Goal: Navigation & Orientation: Find specific page/section

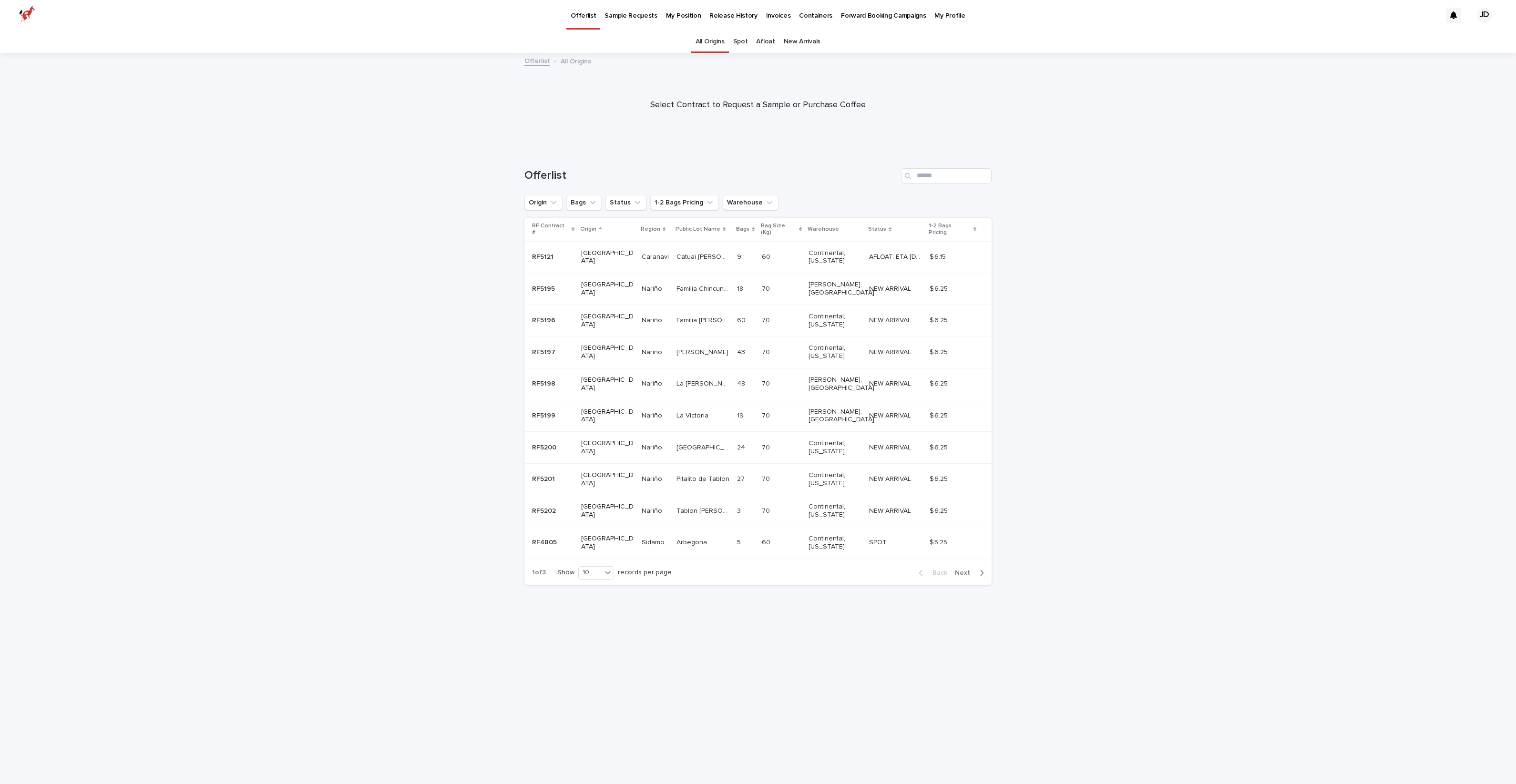
click at [677, 14] on p "My Position" at bounding box center [683, 9] width 35 height 20
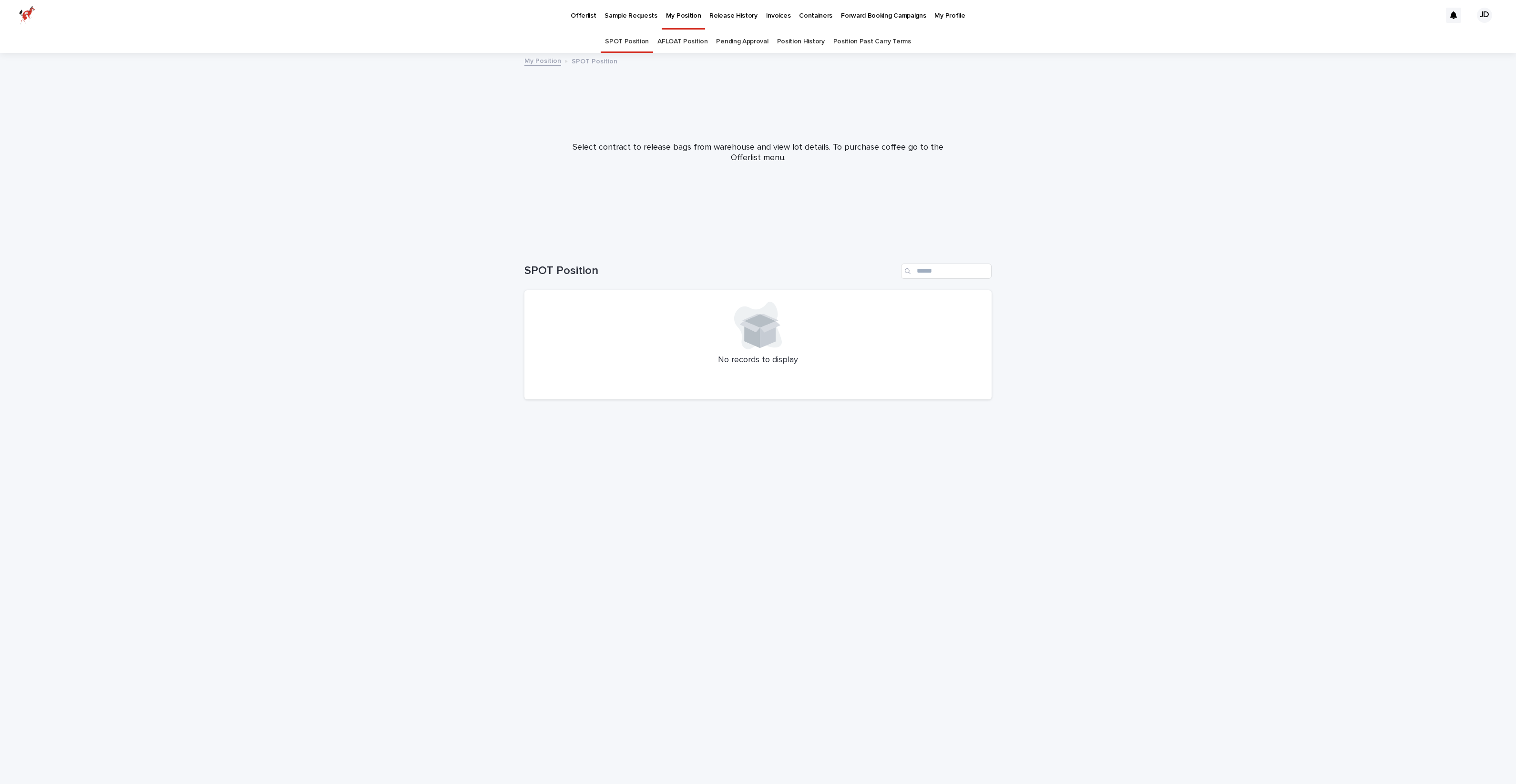
click at [678, 41] on link "AFLOAT Position" at bounding box center [682, 42] width 50 height 22
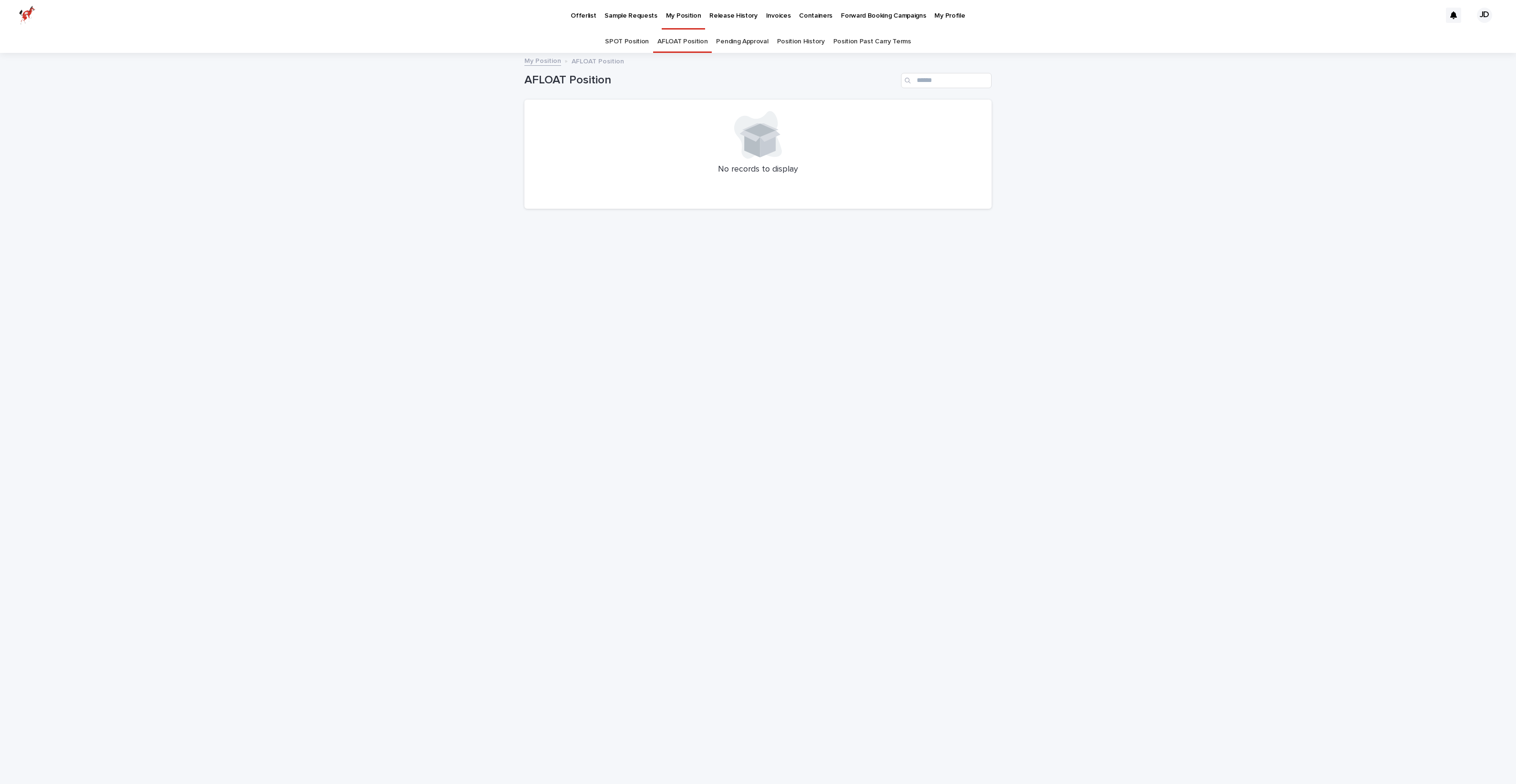
click at [751, 46] on link "Pending Approval" at bounding box center [742, 42] width 52 height 22
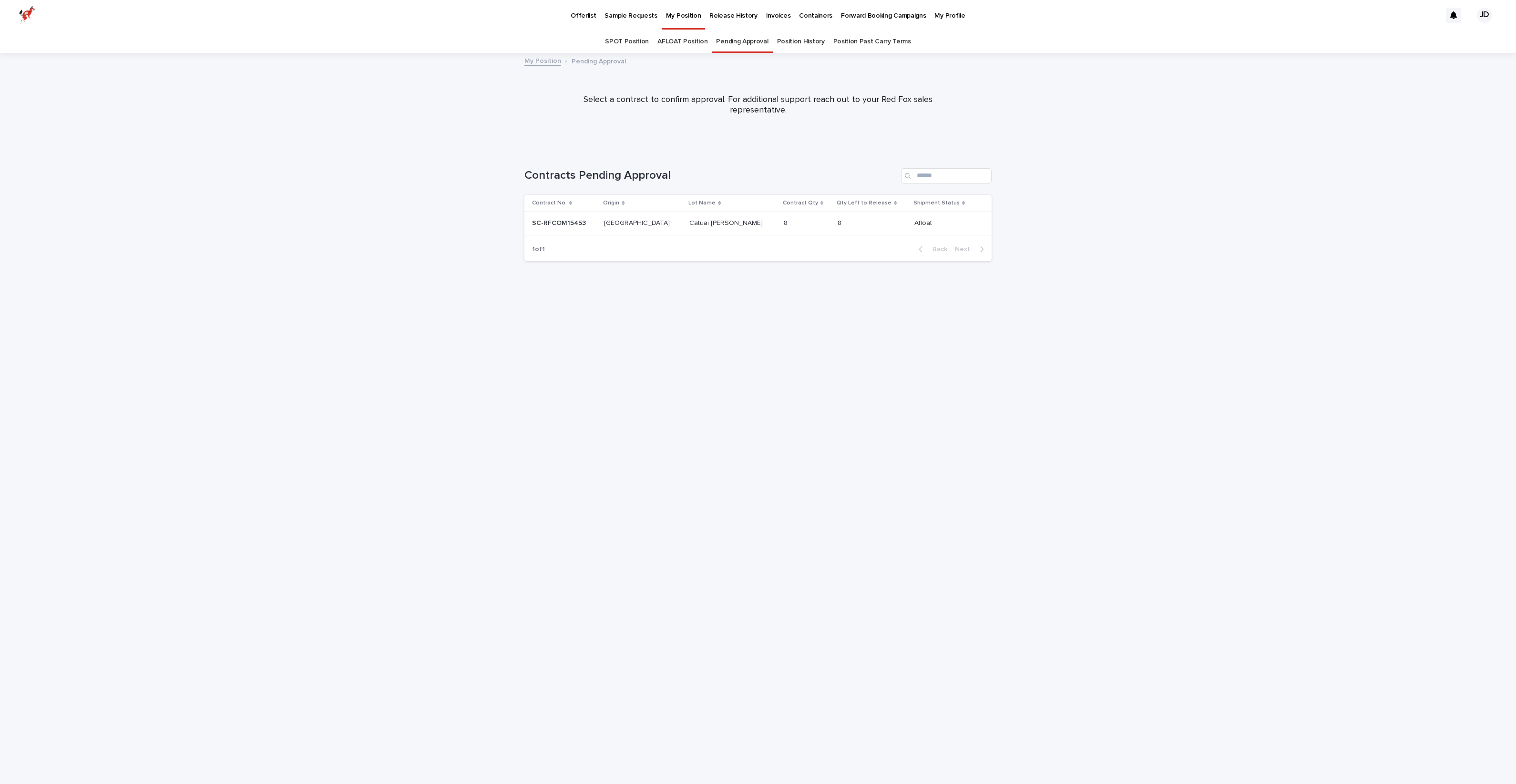
click at [806, 43] on link "Position History" at bounding box center [801, 42] width 48 height 22
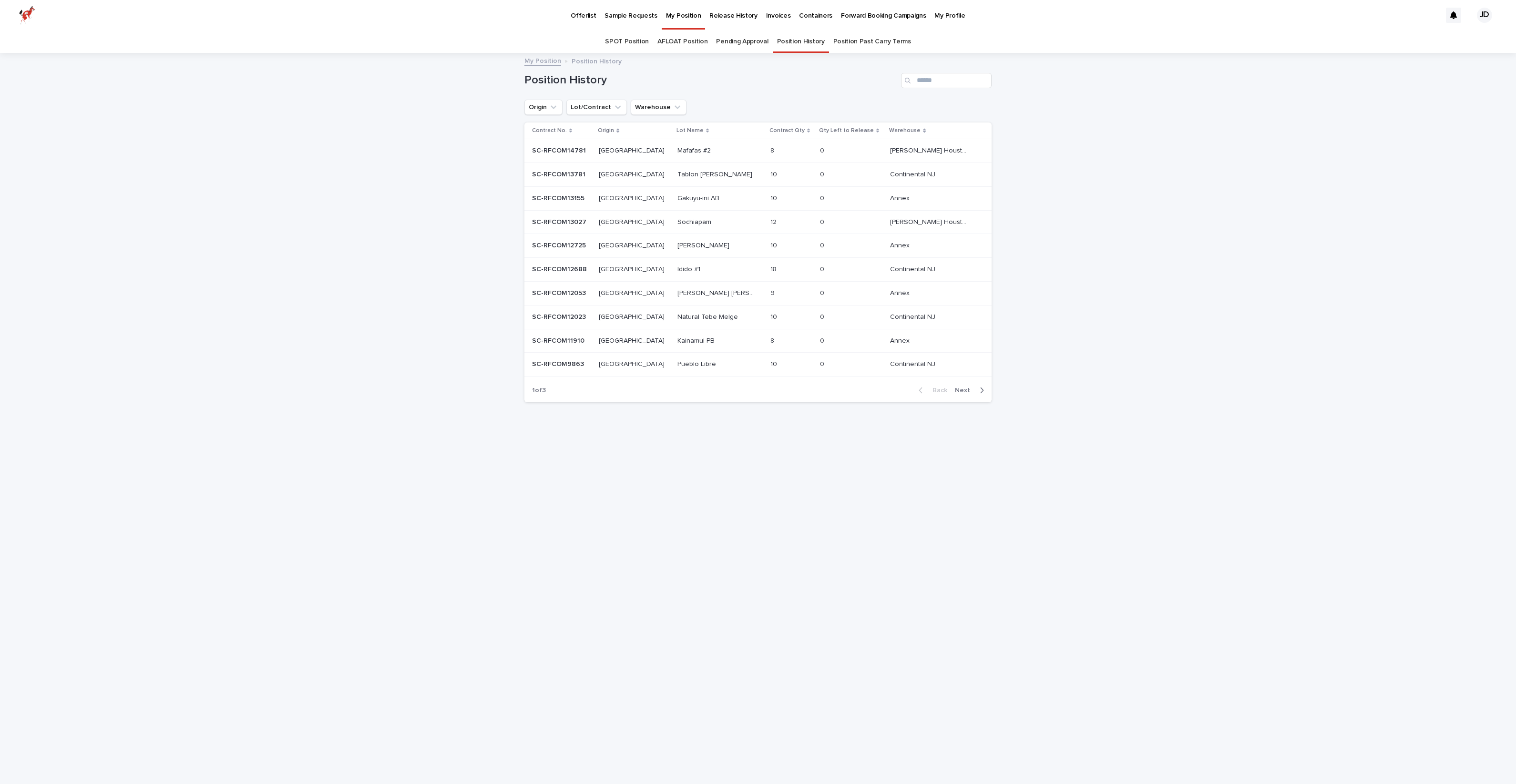
click at [641, 39] on link "SPOT Position" at bounding box center [627, 42] width 44 height 22
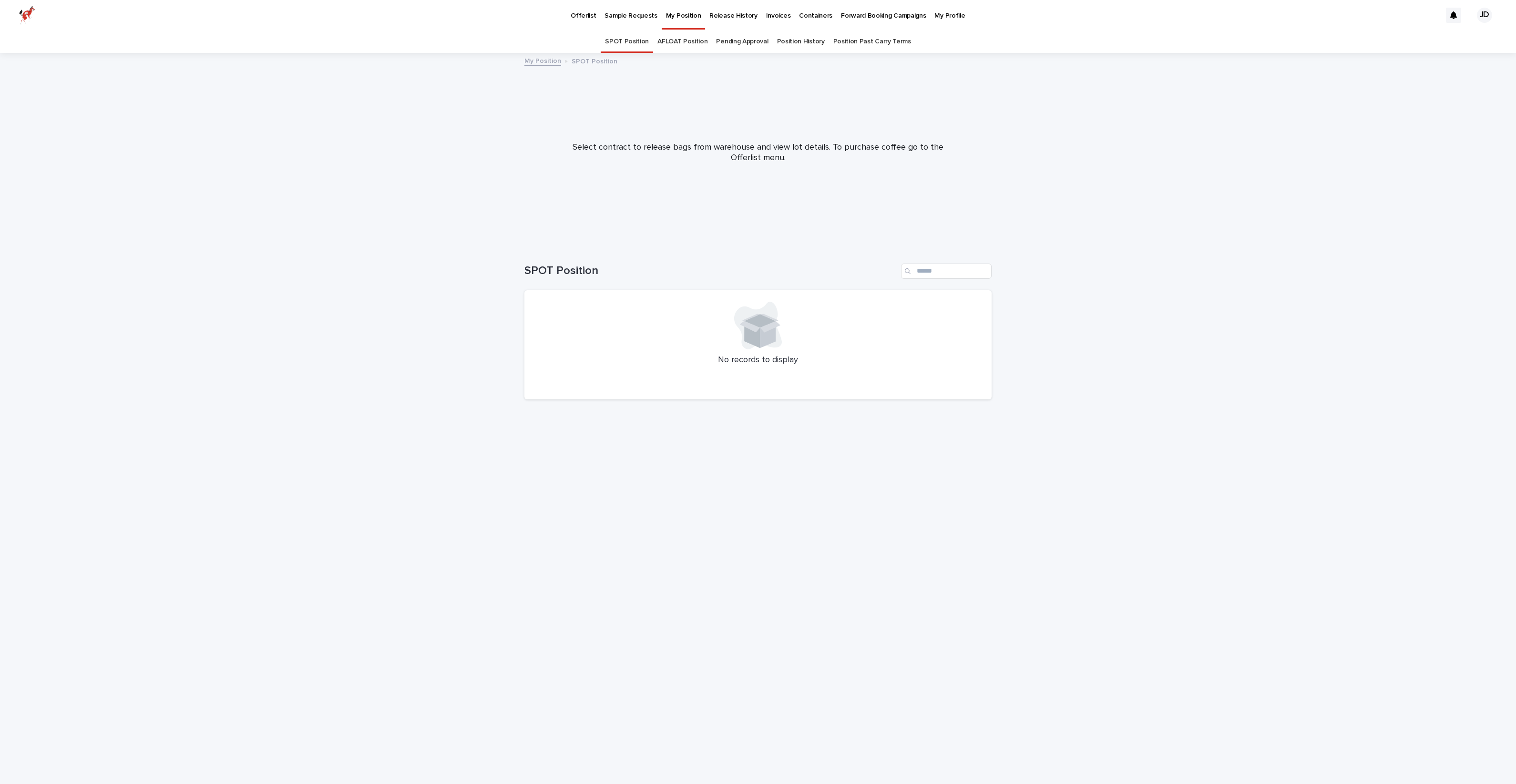
click at [586, 18] on p "Offerlist" at bounding box center [584, 9] width 26 height 20
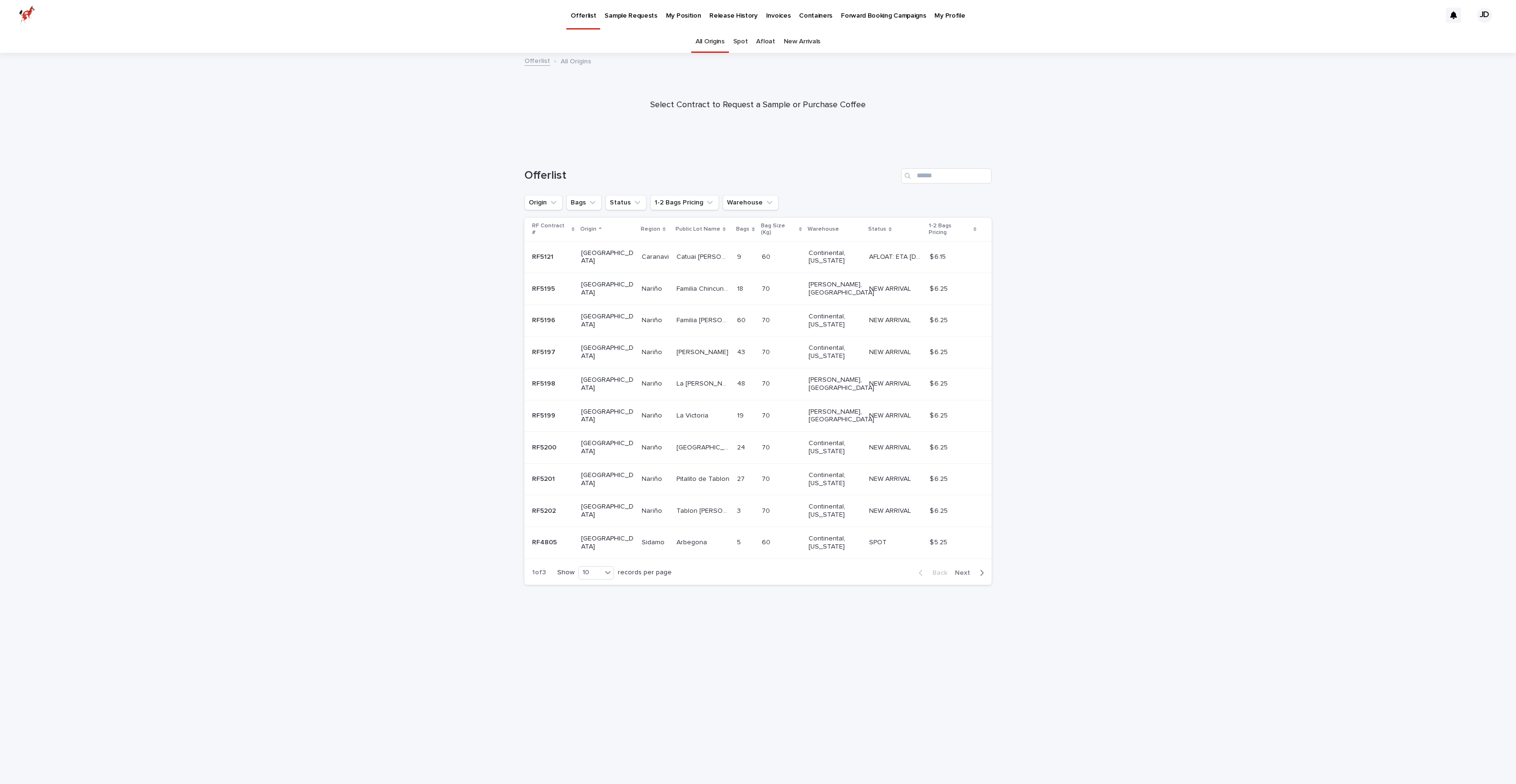
click at [965, 570] on span "Next" at bounding box center [966, 573] width 21 height 7
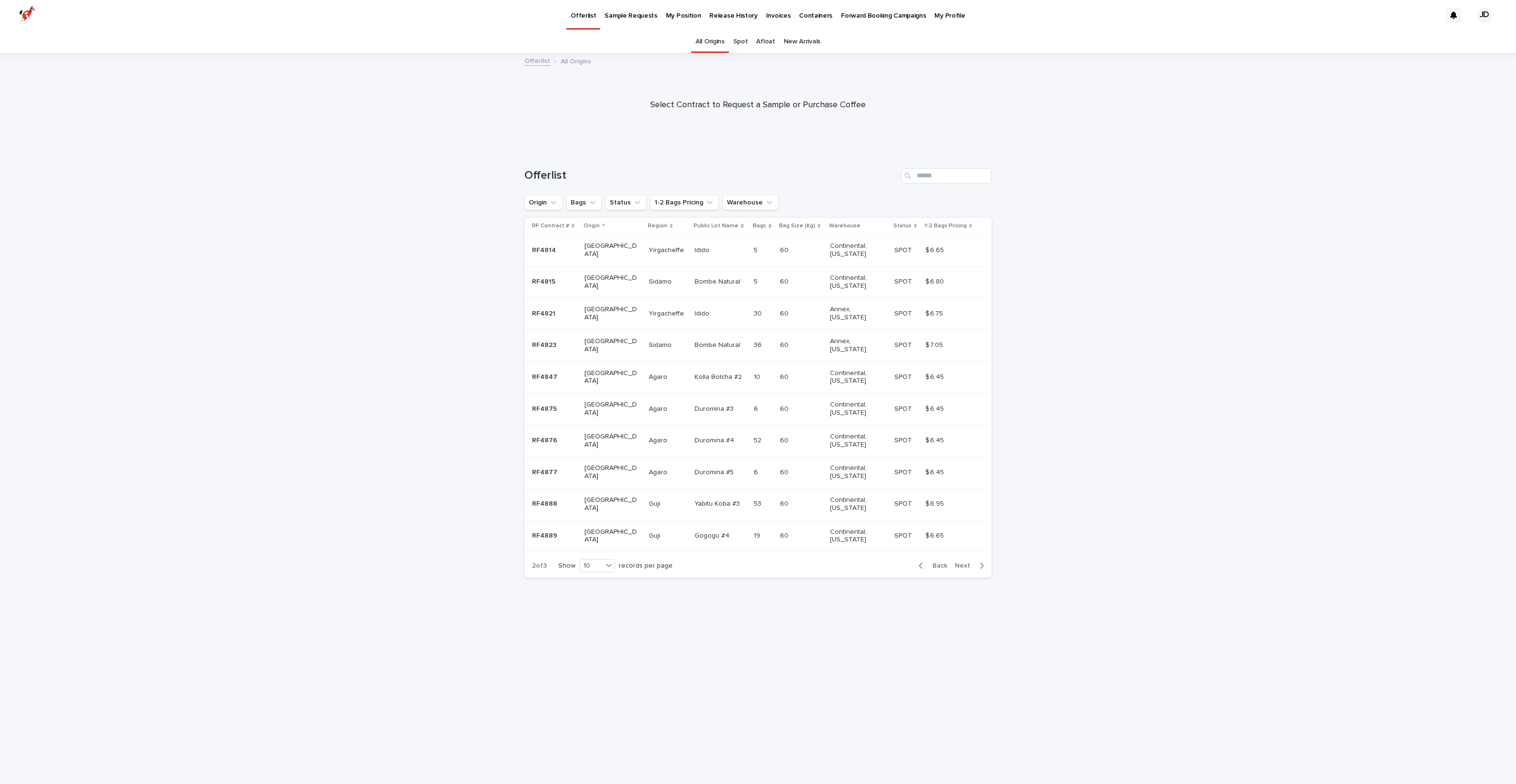
click at [965, 562] on span "Next" at bounding box center [966, 566] width 21 height 7
click at [704, 435] on p "Patlanalan #5" at bounding box center [726, 440] width 43 height 10
